Goal: Task Accomplishment & Management: Manage account settings

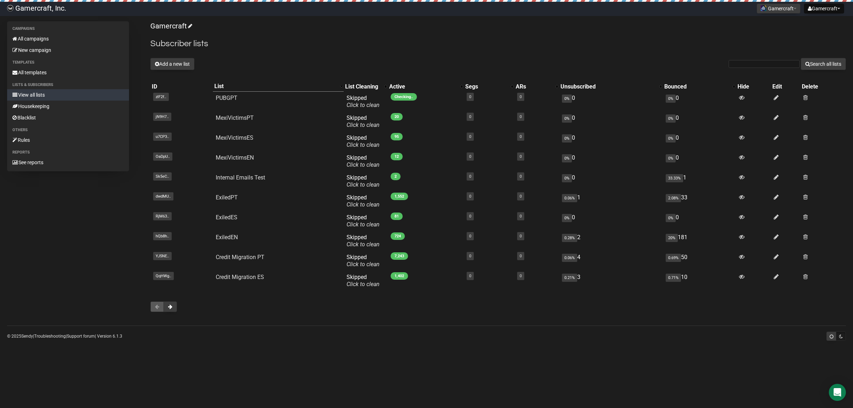
drag, startPoint x: 463, startPoint y: 402, endPoint x: 432, endPoint y: 349, distance: 61.5
click at [463, 401] on body "Gamercraft, Inc. Gamercraft Settings Logout Gamercraft Gamercraft Campaigns All…" at bounding box center [426, 204] width 853 height 408
click at [175, 68] on button "Add a new list" at bounding box center [172, 64] width 44 height 12
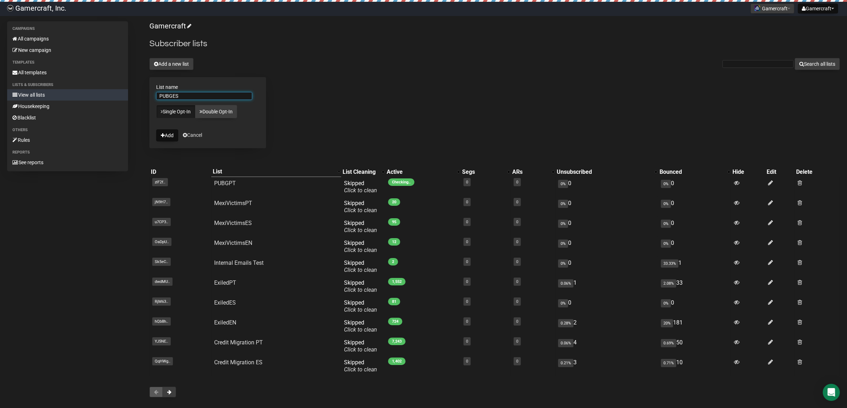
type input "PUBGES"
click at [305, 103] on div "Gamercraft Subscriber lists Add a new list Search all lists List name PUBGES Si…" at bounding box center [494, 212] width 690 height 383
click at [164, 134] on icon "submit" at bounding box center [163, 135] width 4 height 5
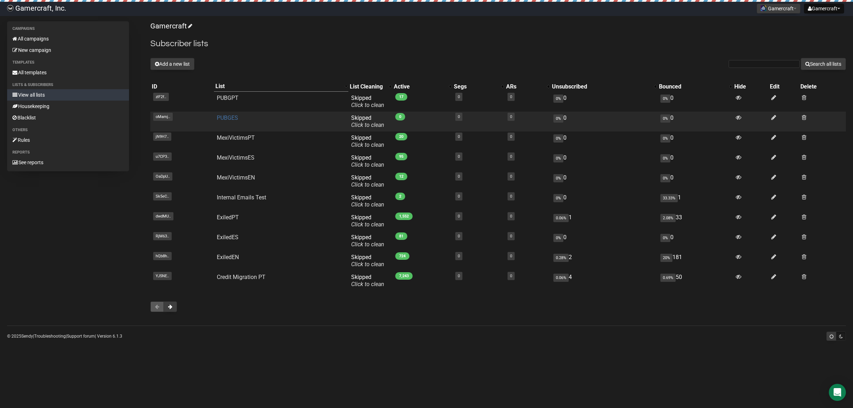
click at [227, 115] on link "PUBGES" at bounding box center [227, 118] width 21 height 7
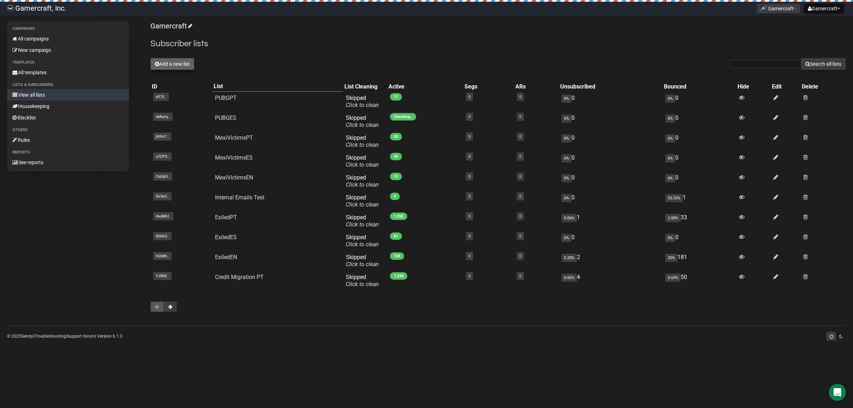
click at [179, 62] on button "Add a new list" at bounding box center [172, 64] width 44 height 12
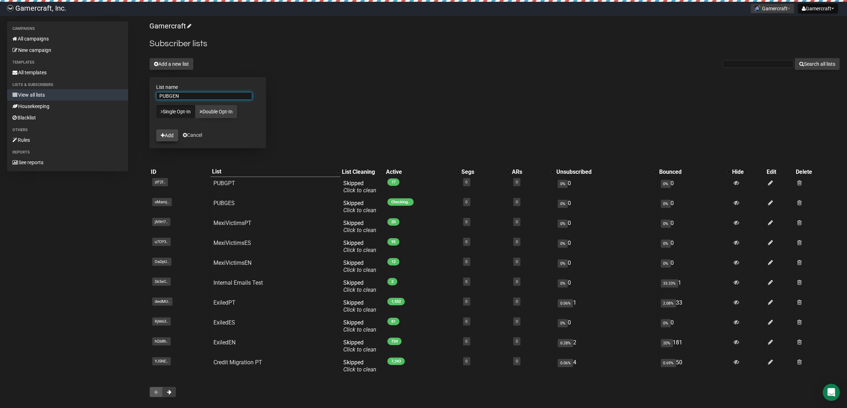
type input "PUBGEN"
click at [163, 137] on icon "submit" at bounding box center [163, 135] width 4 height 5
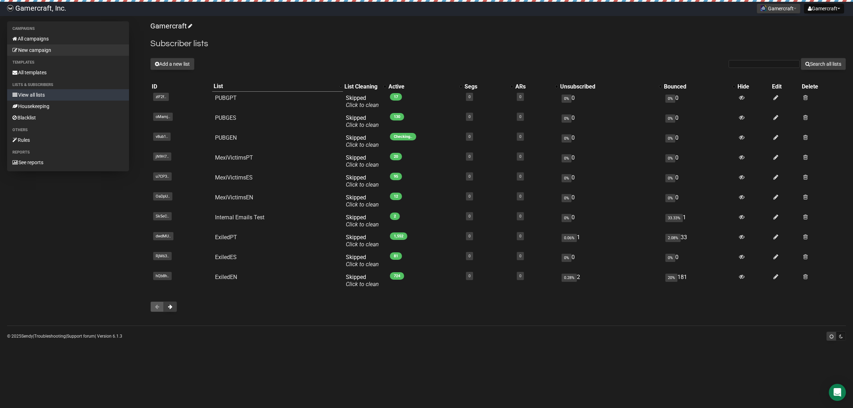
click at [46, 50] on link "New campaign" at bounding box center [68, 49] width 122 height 11
